Goal: Information Seeking & Learning: Learn about a topic

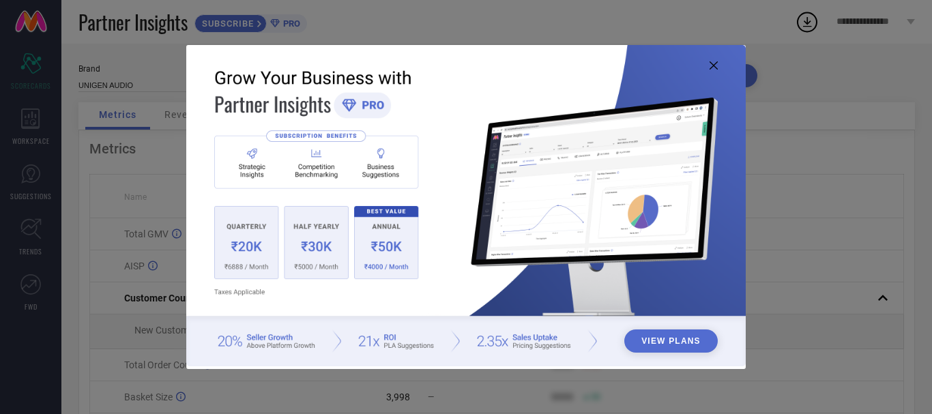
click at [656, 352] on button "View Plans" at bounding box center [670, 340] width 93 height 23
click at [717, 65] on icon at bounding box center [713, 65] width 8 height 8
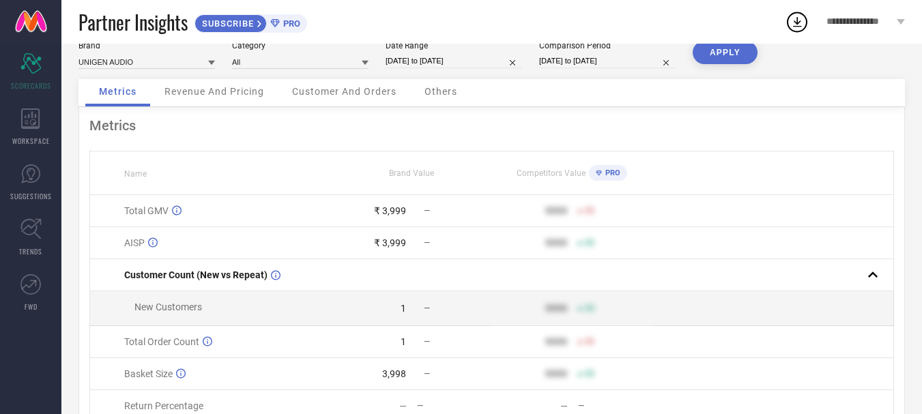
scroll to position [68, 0]
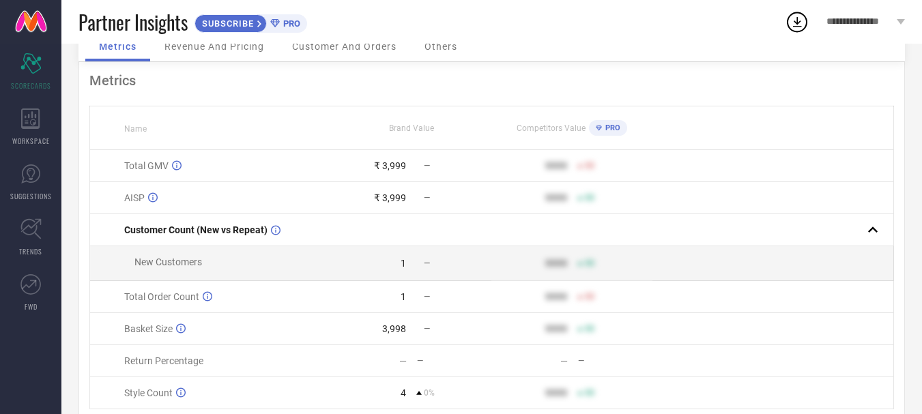
click at [595, 129] on div "PRO" at bounding box center [604, 128] width 31 height 16
click at [600, 126] on icon at bounding box center [598, 127] width 6 height 5
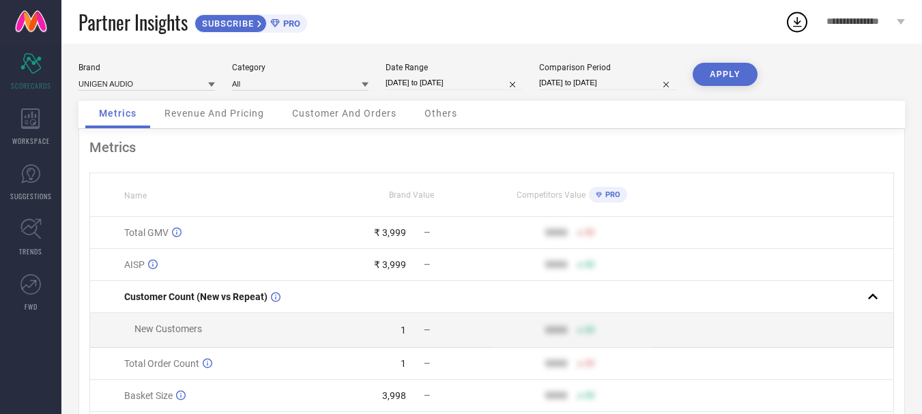
scroll to position [0, 0]
click at [720, 78] on button "APPLY" at bounding box center [724, 75] width 65 height 23
drag, startPoint x: 597, startPoint y: 197, endPoint x: 805, endPoint y: 212, distance: 208.6
click at [604, 196] on div "PRO" at bounding box center [604, 196] width 31 height 16
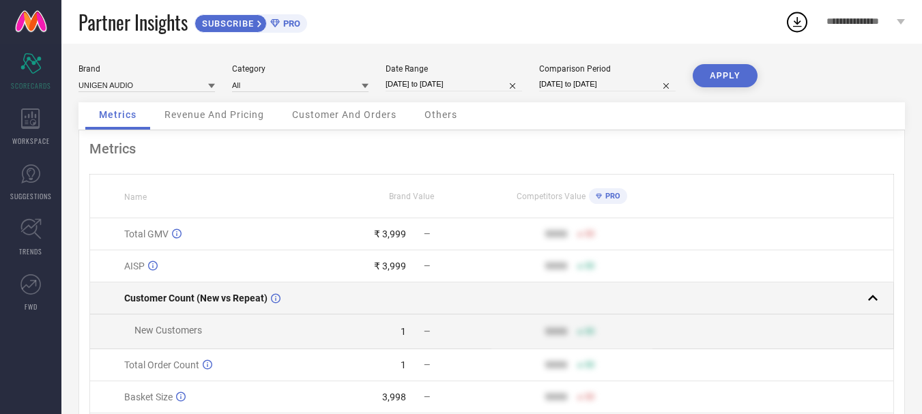
click at [877, 302] on rect at bounding box center [872, 298] width 19 height 19
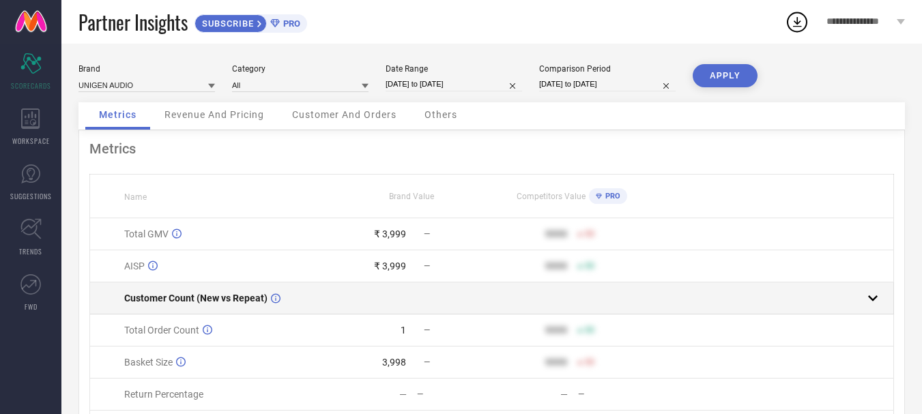
click at [882, 302] on td at bounding box center [772, 298] width 241 height 32
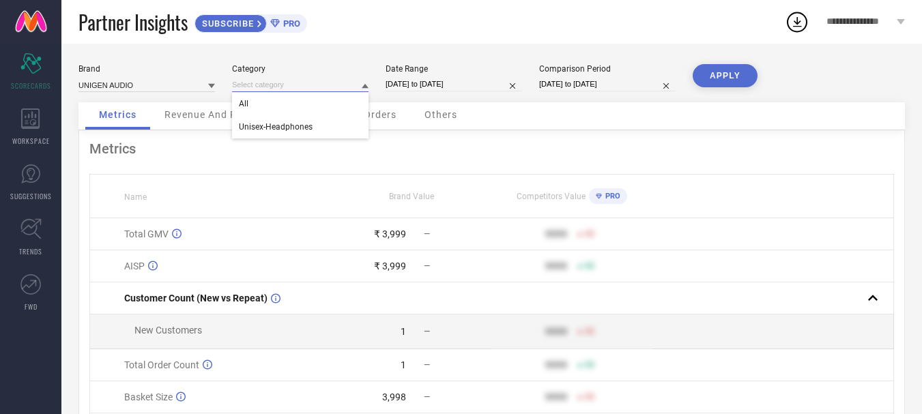
click at [339, 80] on input at bounding box center [300, 85] width 136 height 14
click at [622, 91] on div "[DATE] to [DATE]" at bounding box center [607, 84] width 136 height 14
select select "7"
select select "2024"
select select "8"
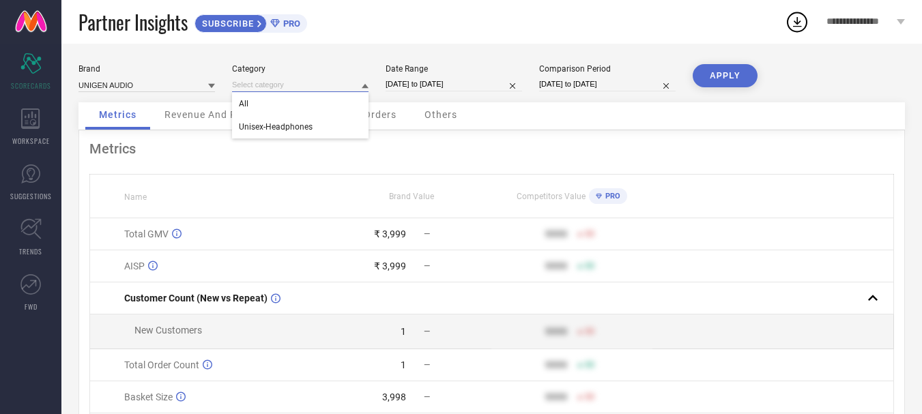
select select "2024"
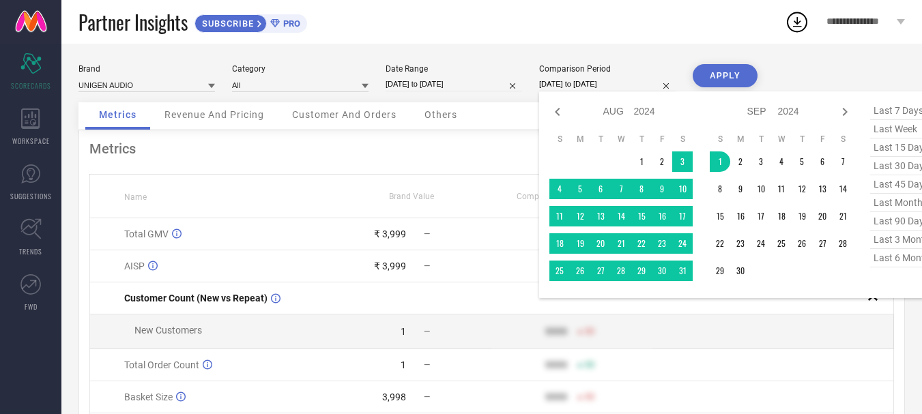
click at [460, 198] on div "Brand Value" at bounding box center [412, 197] width 160 height 10
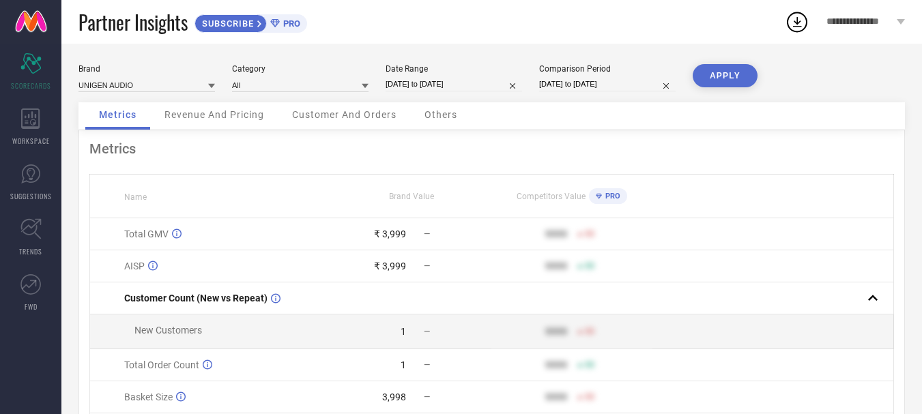
click at [843, 18] on span "**********" at bounding box center [859, 22] width 67 height 12
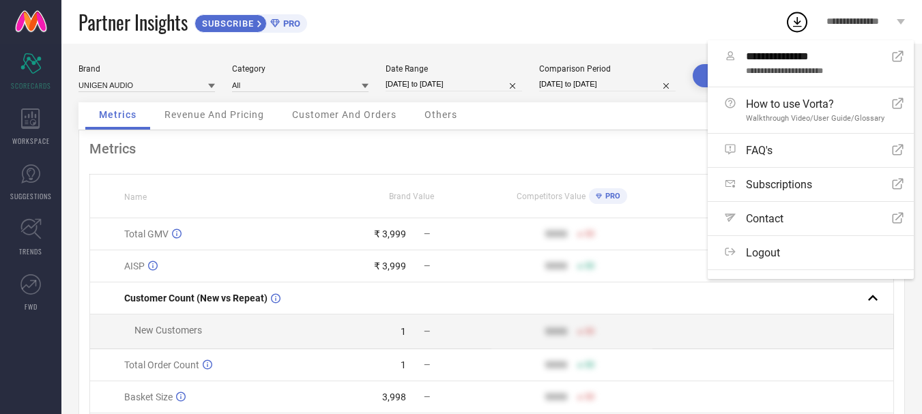
click at [843, 18] on span "**********" at bounding box center [859, 22] width 67 height 12
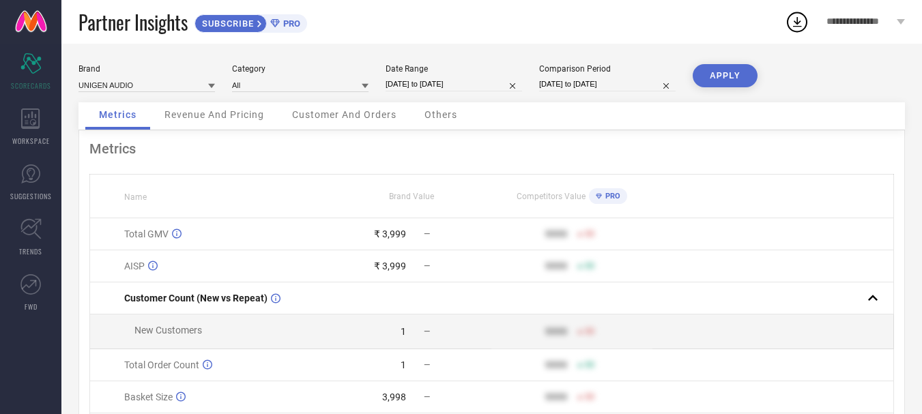
click at [803, 25] on icon at bounding box center [796, 22] width 25 height 25
click at [588, 8] on div "Partner Insights SUBSCRIBE PRO" at bounding box center [431, 22] width 706 height 44
click at [22, 123] on icon at bounding box center [30, 118] width 18 height 20
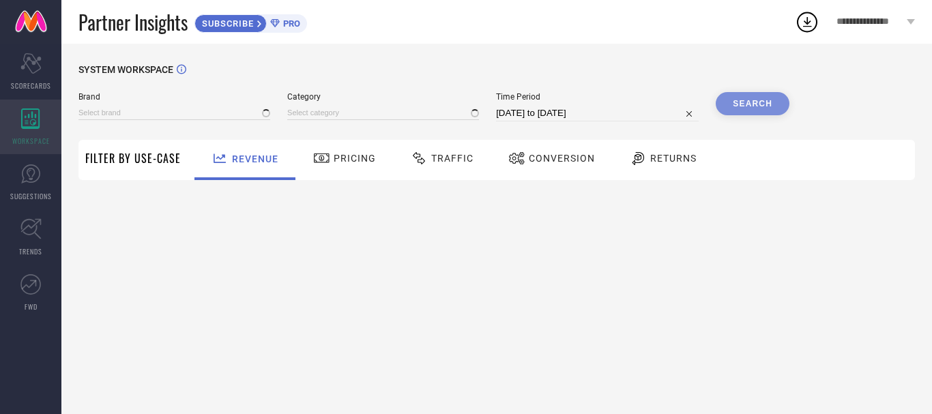
type input "UNIGEN AUDIO"
type input "All"
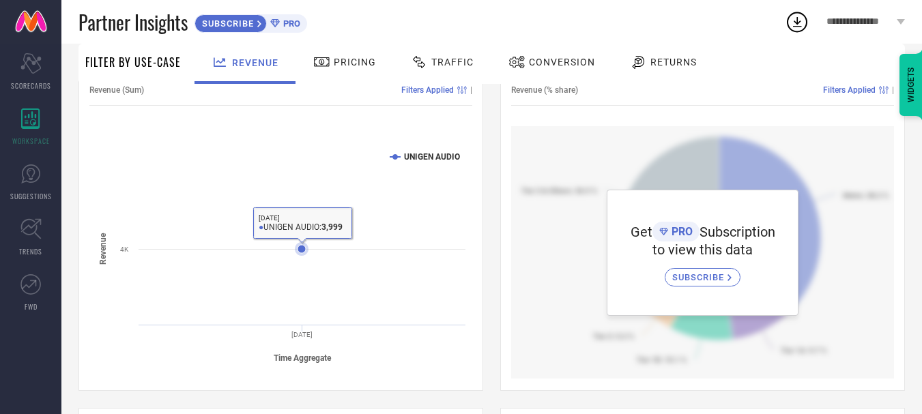
scroll to position [159, 0]
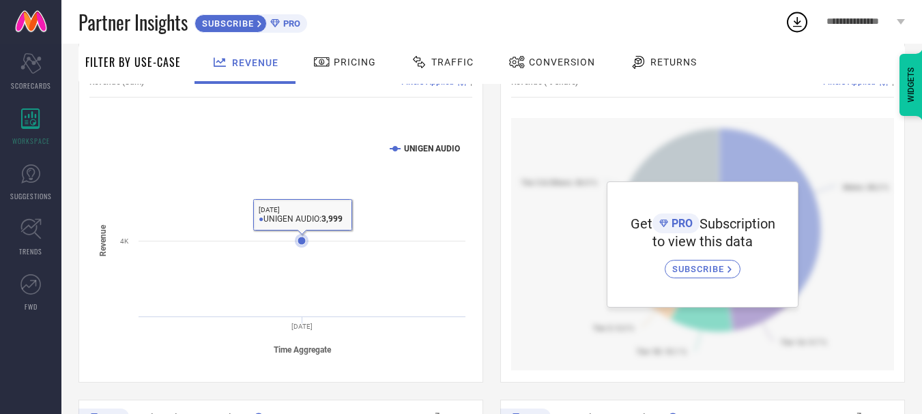
drag, startPoint x: 297, startPoint y: 239, endPoint x: 342, endPoint y: 241, distance: 45.1
click at [342, 241] on icon "Created with Highcharts 9.3.3 Time Aggregate Revenue UNIGEN AUDIO [DATE] 4K" at bounding box center [280, 248] width 383 height 232
click at [351, 228] on rect at bounding box center [280, 248] width 383 height 232
click at [400, 146] on rect at bounding box center [280, 248] width 383 height 232
click at [394, 147] on icon at bounding box center [394, 148] width 5 height 5
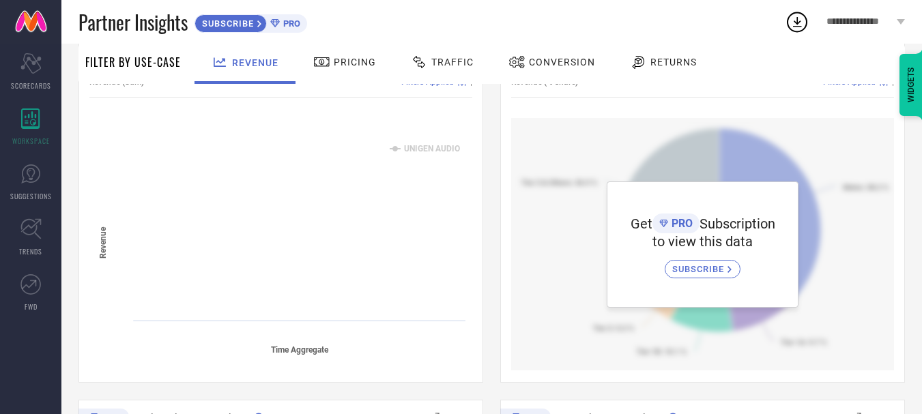
click at [394, 147] on icon at bounding box center [394, 148] width 5 height 5
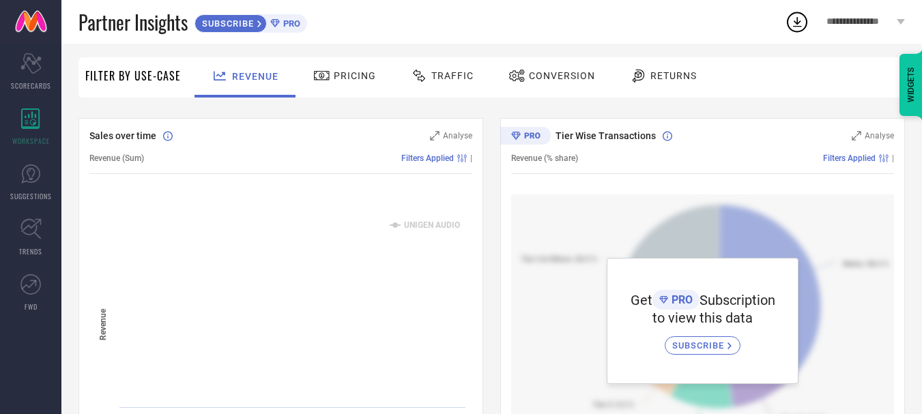
scroll to position [68, 0]
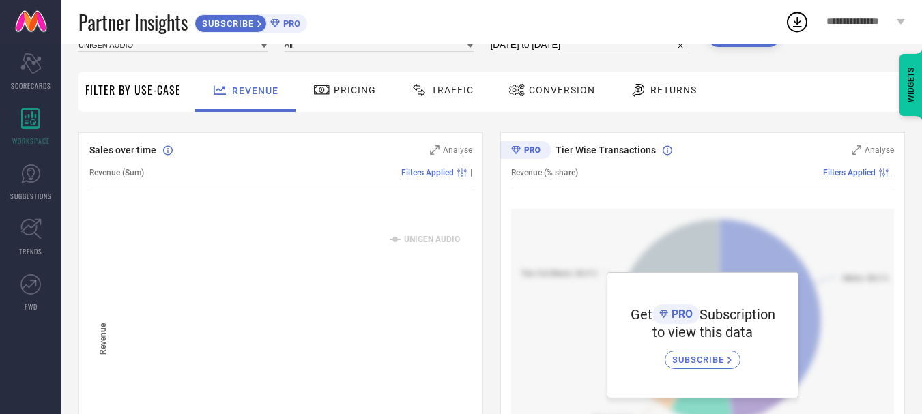
click at [333, 100] on div "Pricing" at bounding box center [345, 89] width 70 height 23
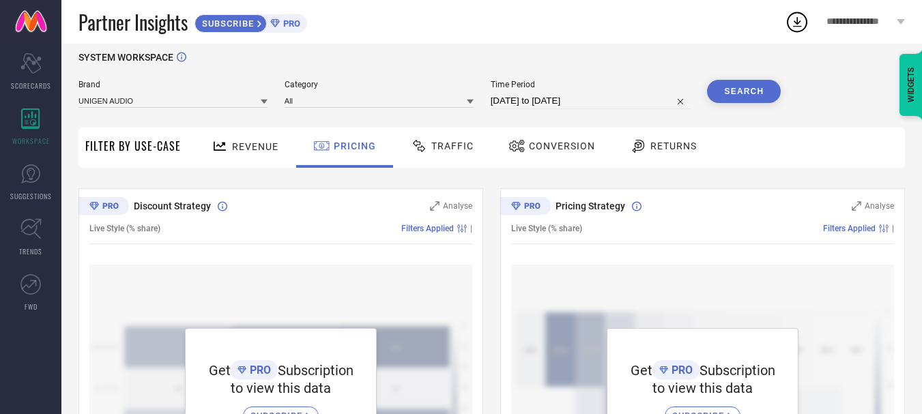
scroll to position [23, 0]
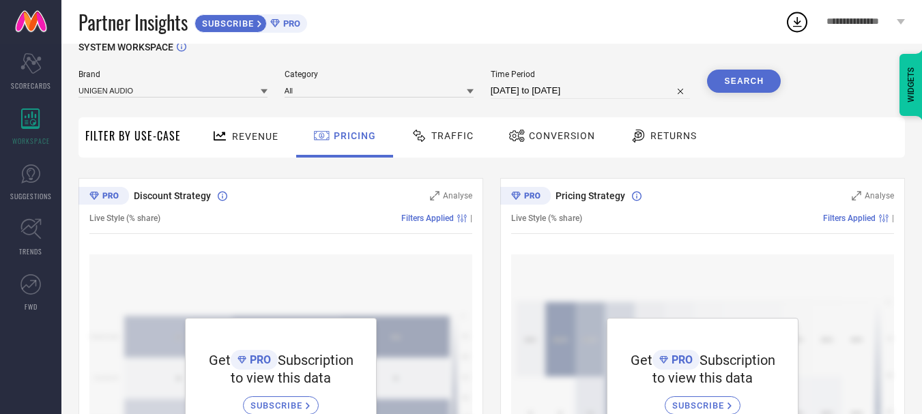
click at [439, 144] on div "Traffic" at bounding box center [442, 135] width 70 height 23
